Goal: Task Accomplishment & Management: Manage account settings

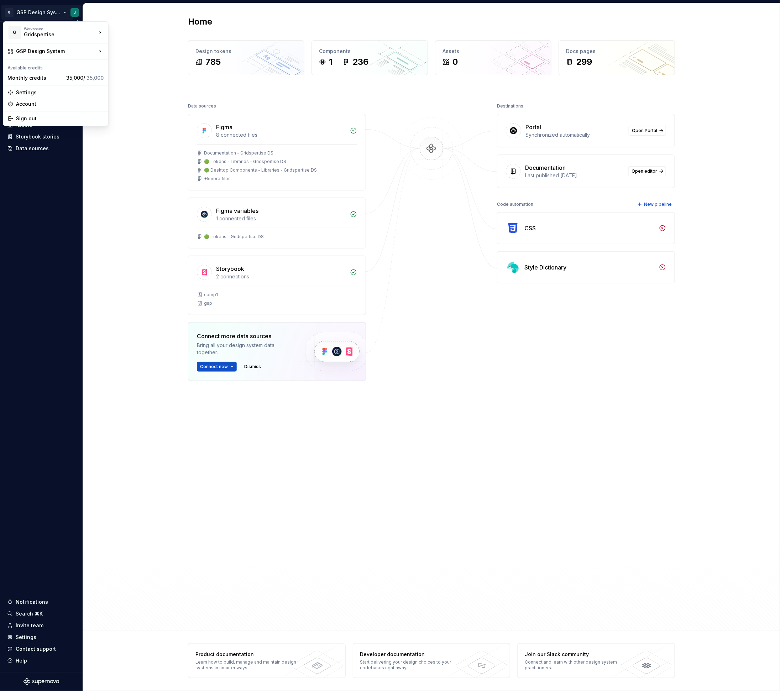
click at [42, 10] on html "G GSP Design System J Home Documentation Analytics Code automation Design syste…" at bounding box center [390, 345] width 780 height 691
click at [39, 122] on div "Sign out" at bounding box center [60, 118] width 88 height 7
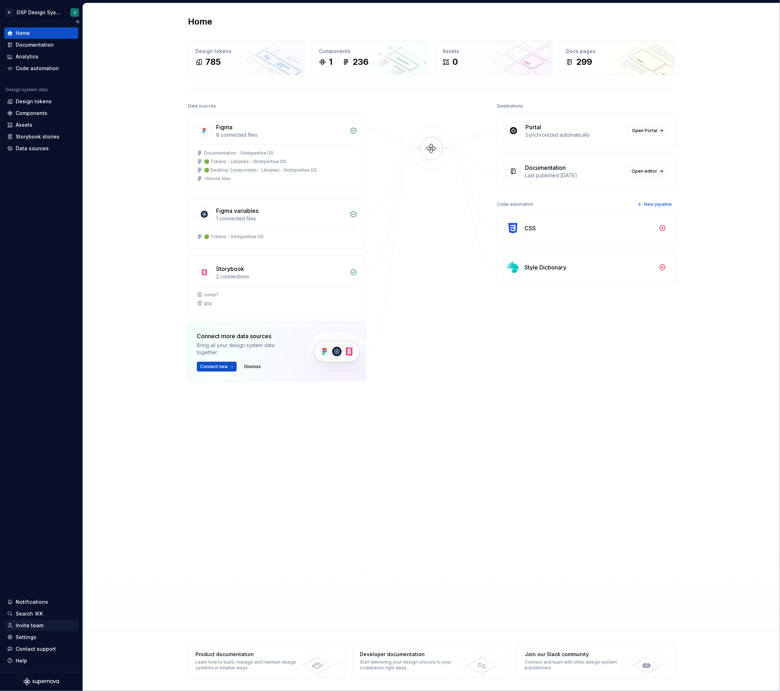
click at [36, 625] on div "Invite team" at bounding box center [30, 625] width 28 height 7
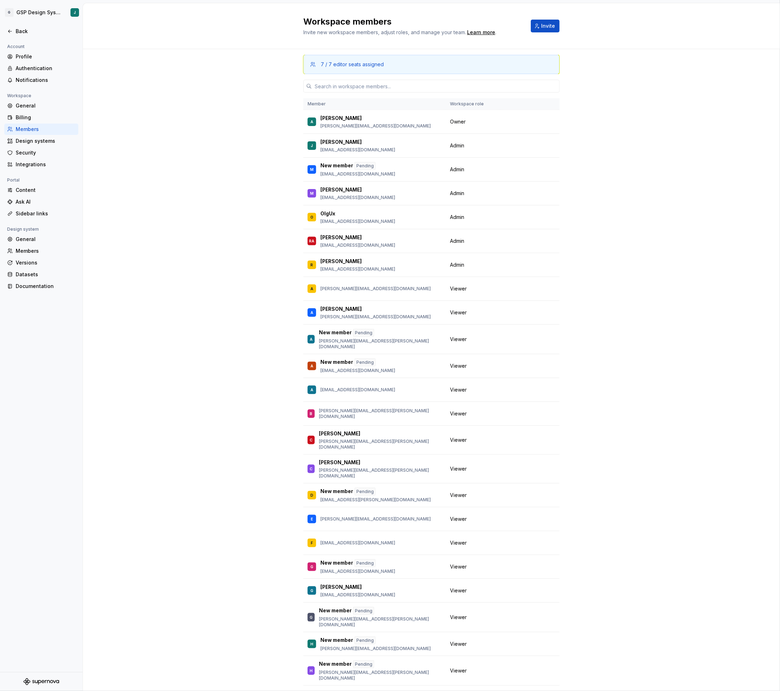
click at [369, 71] on div "7 / 7 editor seats assigned" at bounding box center [431, 64] width 256 height 19
click at [542, 28] on span "Invite" at bounding box center [548, 25] width 14 height 7
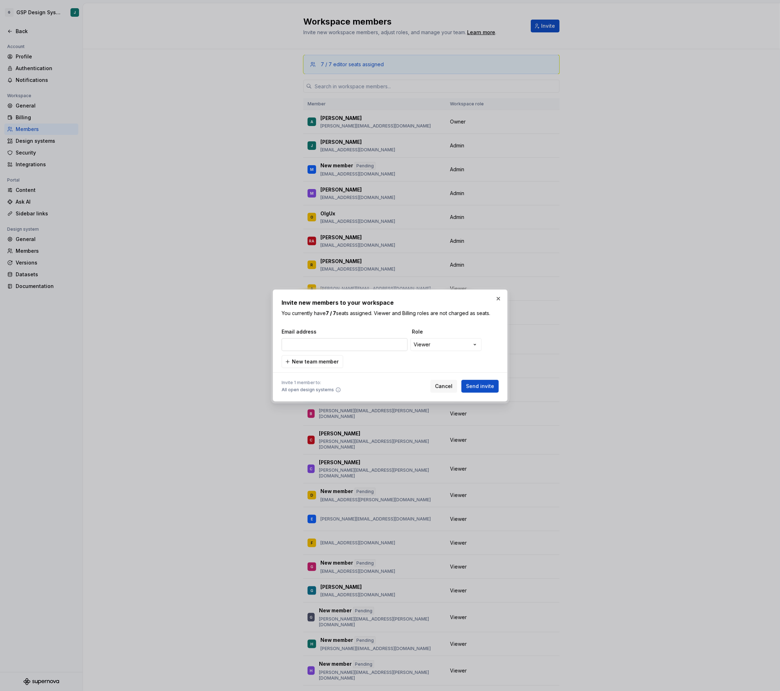
click at [341, 346] on input "email" at bounding box center [344, 344] width 126 height 13
paste input "macarena.ramirez@gridspertise.onmicrosoft"
type input "macarena.ramirez@gridspertise.onmicrosoft"
click at [478, 385] on span "Send invite" at bounding box center [480, 386] width 28 height 7
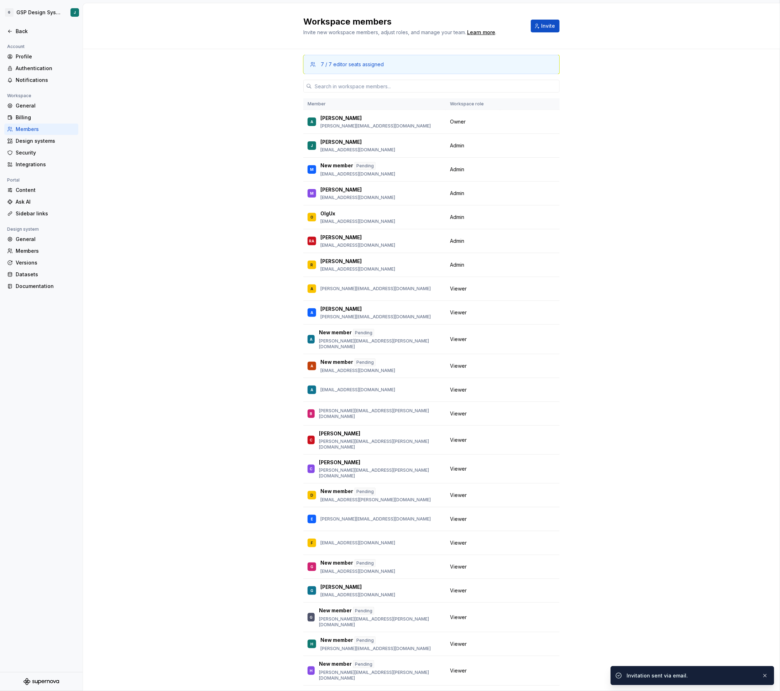
click at [680, 681] on div "Invitation sent via email." at bounding box center [692, 675] width 164 height 19
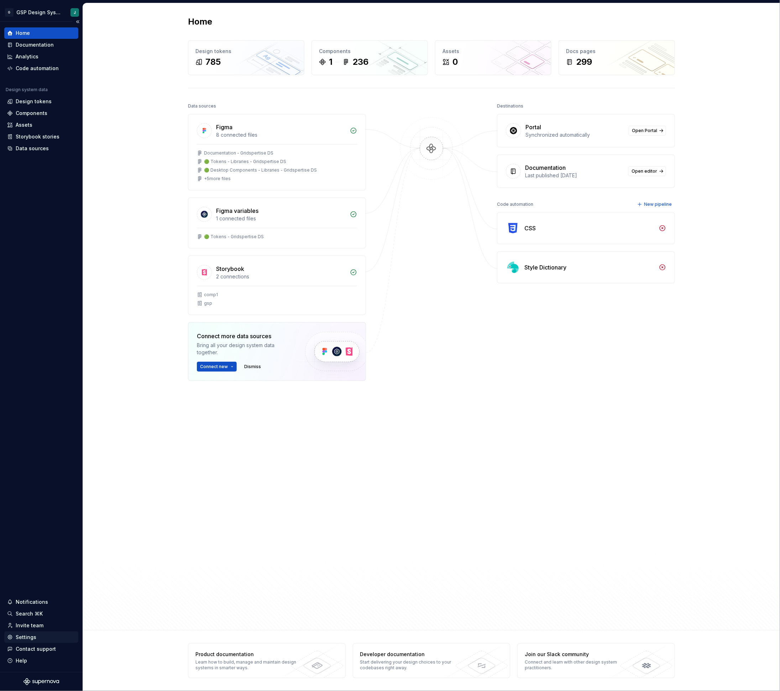
click at [31, 633] on div "Settings" at bounding box center [26, 636] width 21 height 7
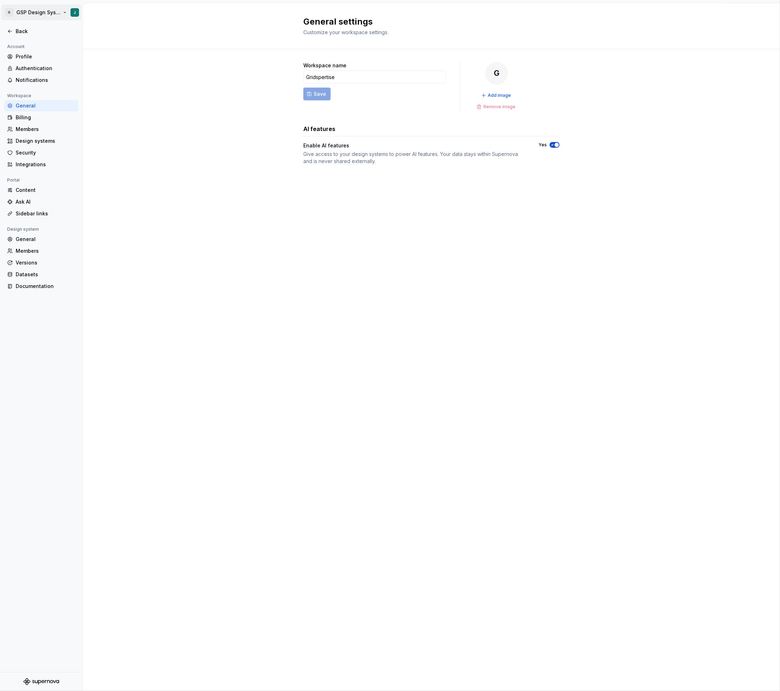
click at [27, 12] on html "G GSP Design System J Back Account Profile Authentication Notifications Workspa…" at bounding box center [390, 345] width 780 height 691
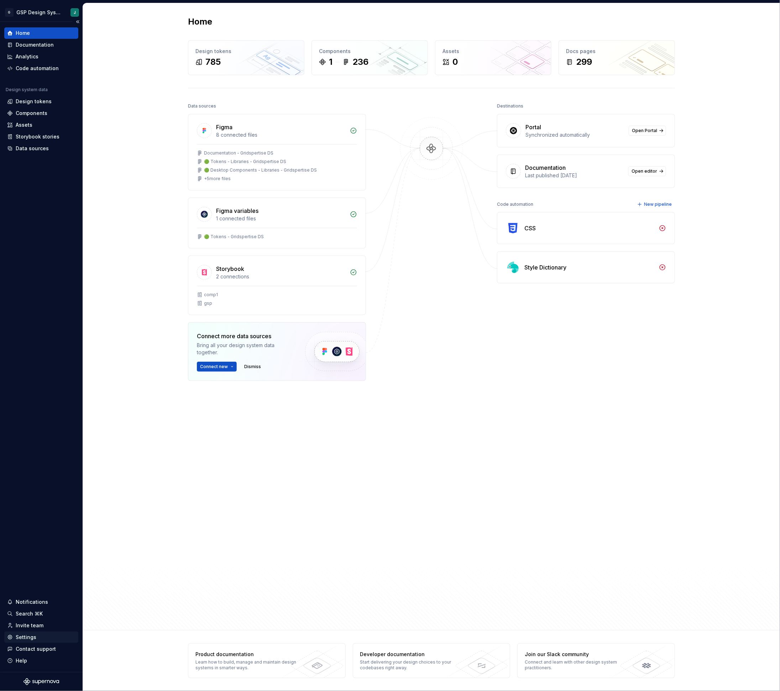
click at [29, 639] on div "Settings" at bounding box center [26, 636] width 21 height 7
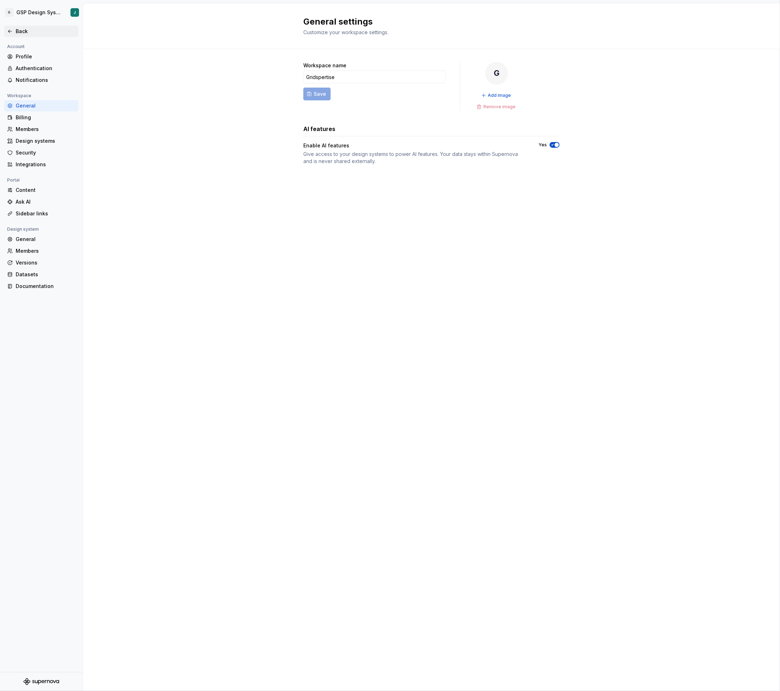
click at [8, 34] on div "Back" at bounding box center [41, 31] width 68 height 7
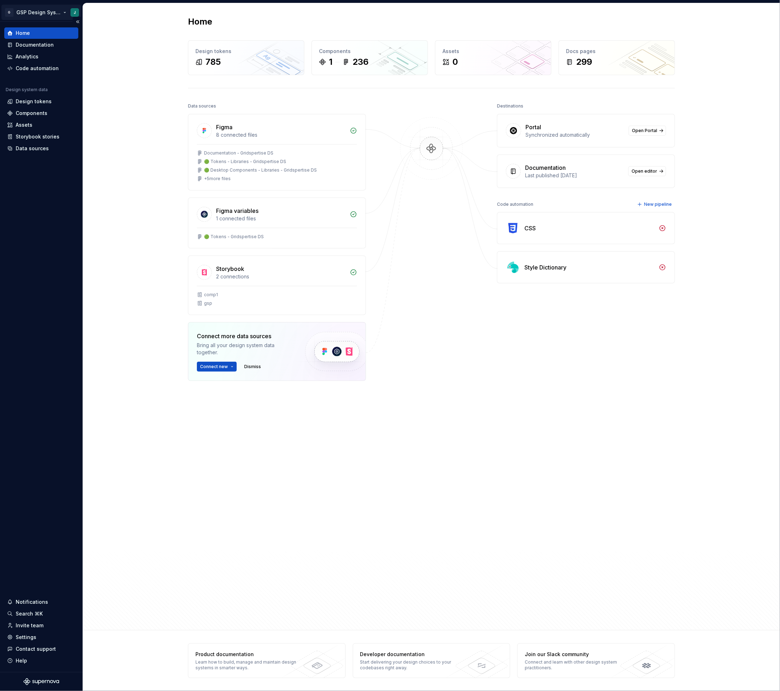
click at [30, 14] on html "G GSP Design System J Home Documentation Analytics Code automation Design syste…" at bounding box center [390, 345] width 780 height 691
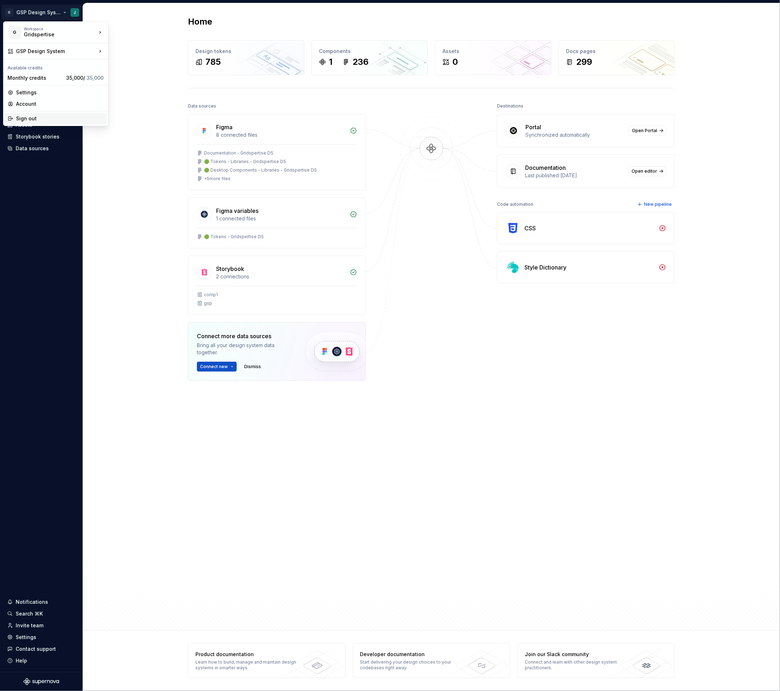
click at [41, 120] on div "Sign out" at bounding box center [60, 118] width 88 height 7
